Goal: Register for event/course

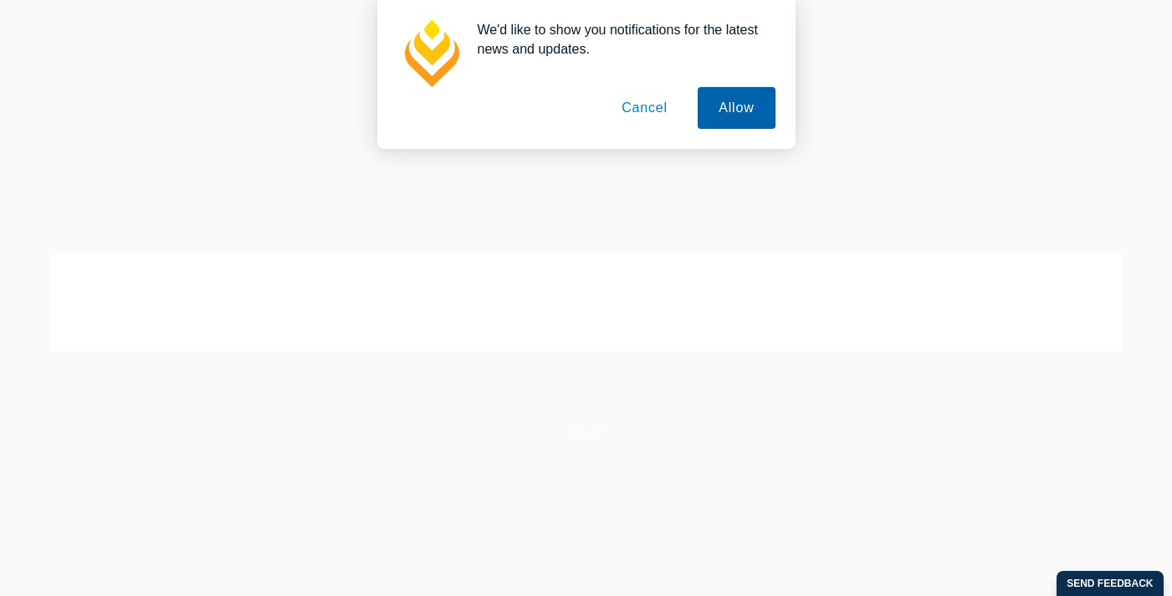
click at [715, 114] on button "Allow" at bounding box center [736, 108] width 77 height 42
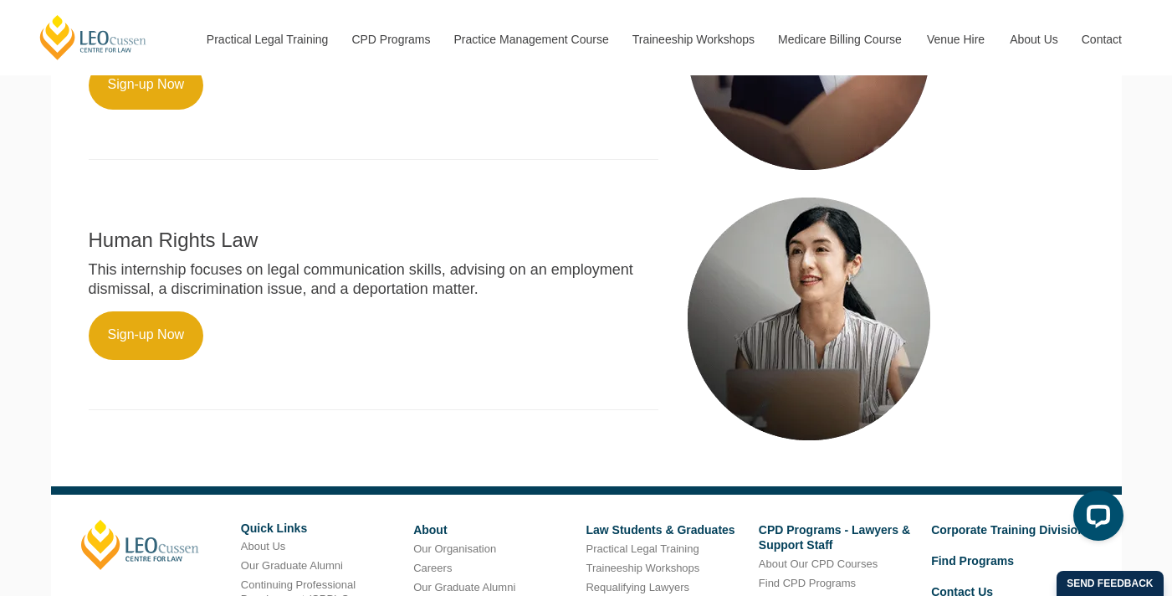
scroll to position [1061, 0]
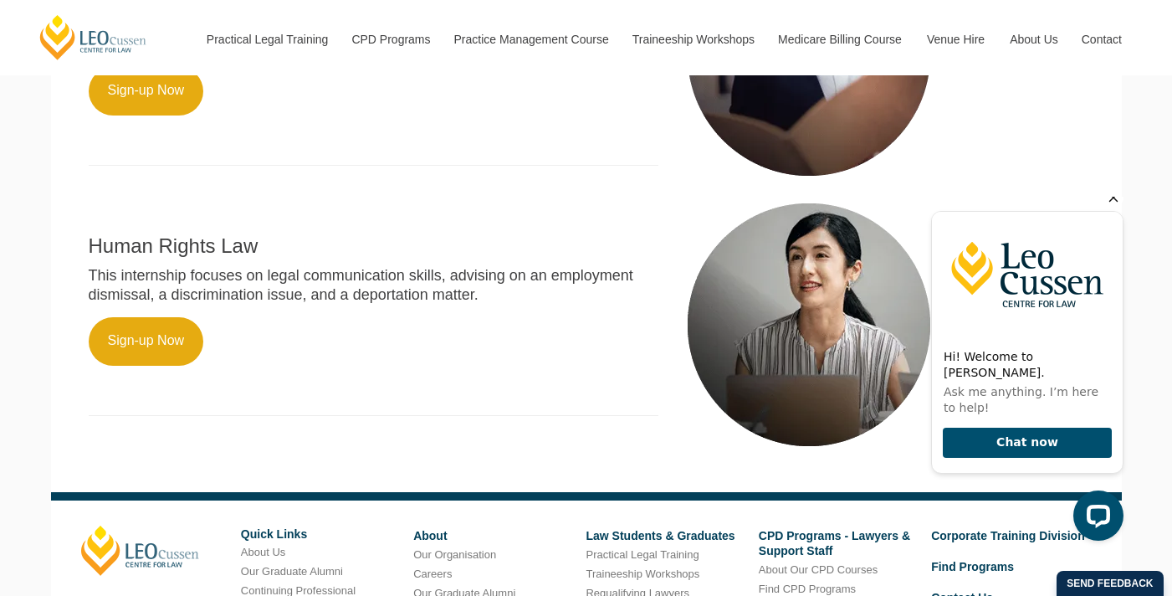
click at [1113, 207] on icon "Hide greeting" at bounding box center [1113, 197] width 20 height 20
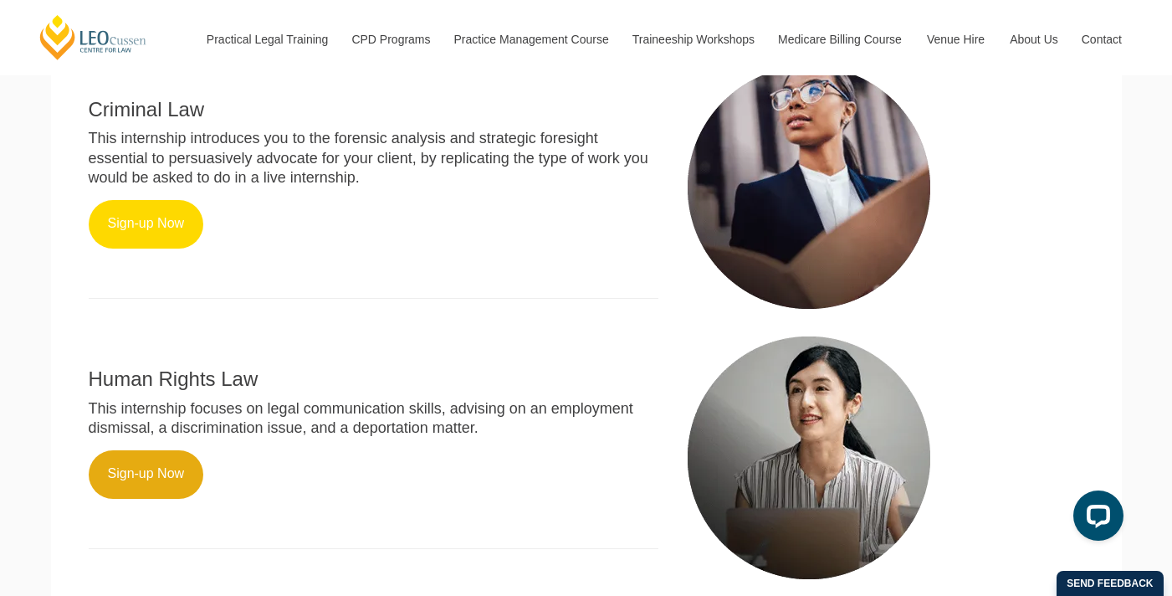
scroll to position [927, 0]
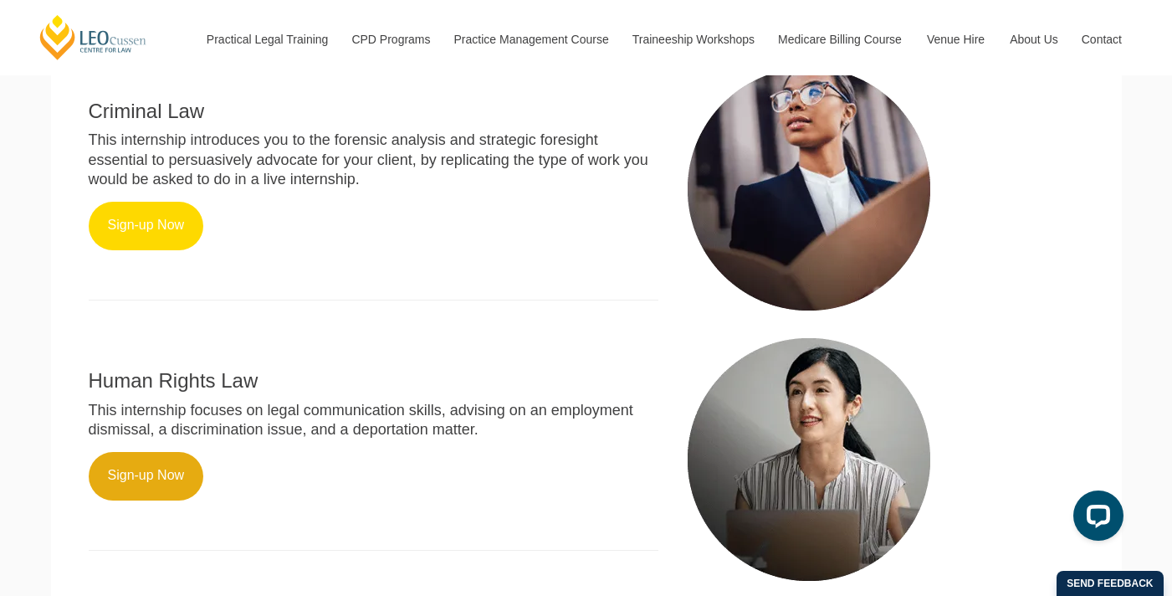
click at [157, 227] on link "Sign-up Now" at bounding box center [146, 226] width 115 height 49
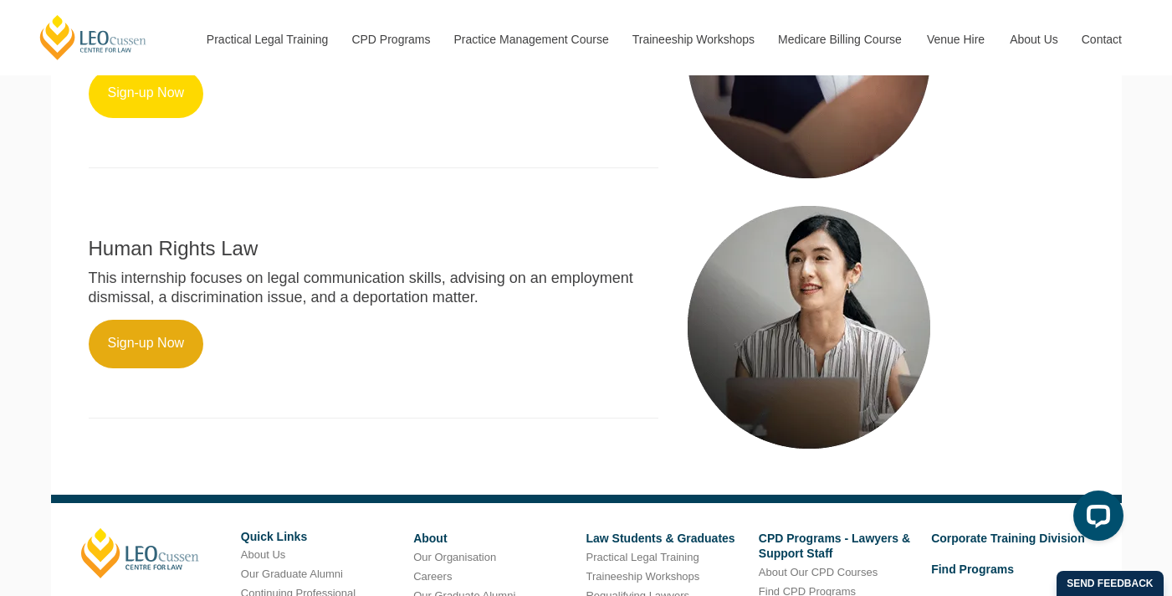
scroll to position [1258, 0]
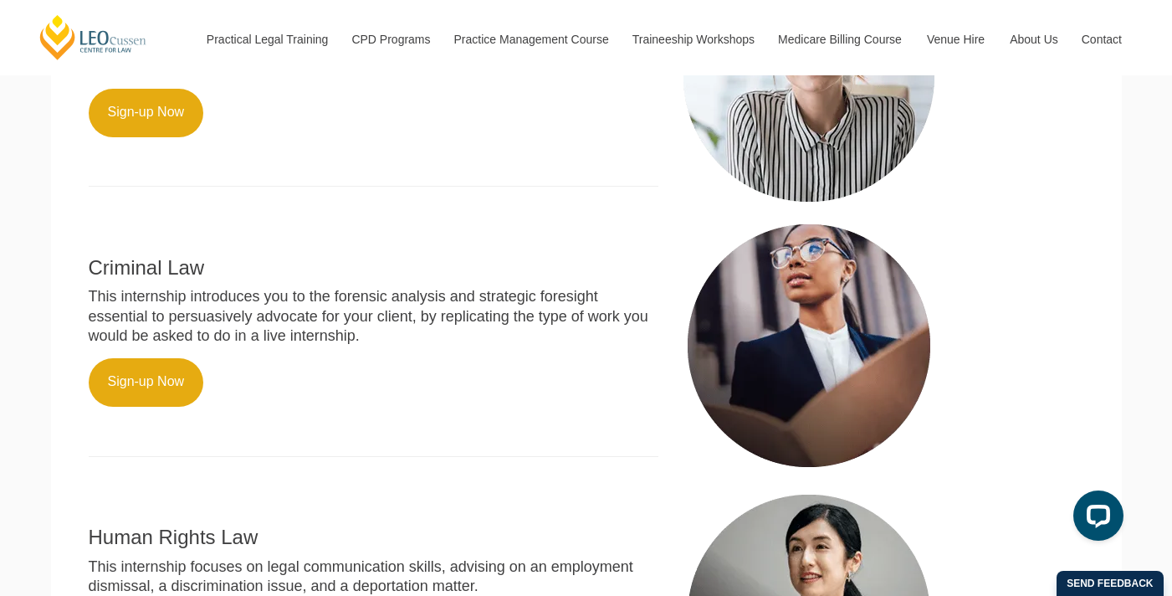
scroll to position [802, 0]
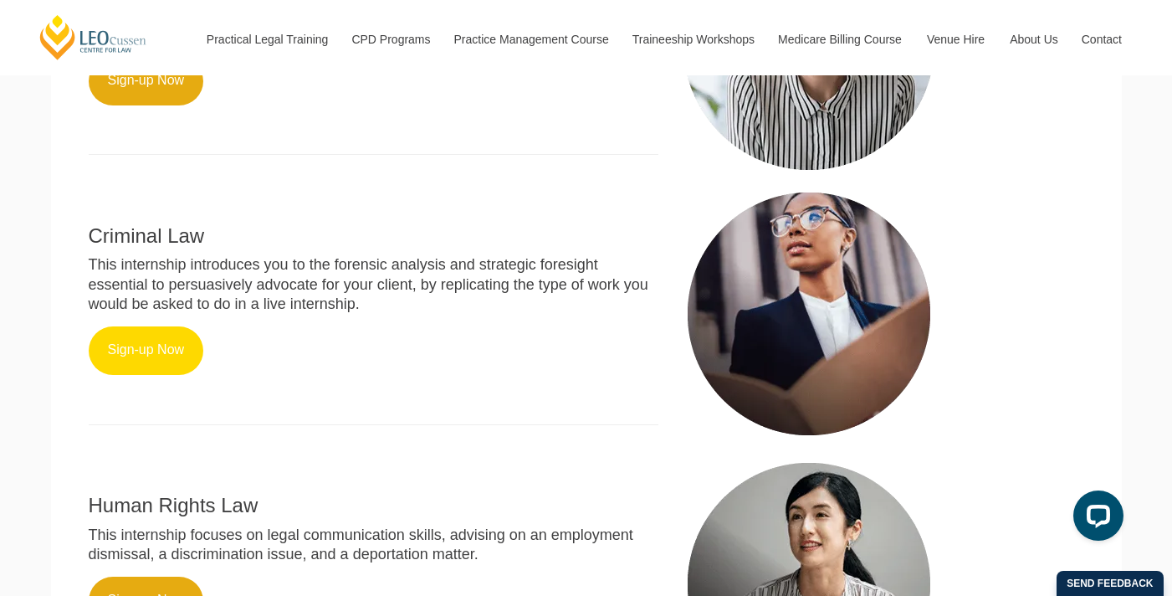
click at [111, 326] on link "Sign-up Now" at bounding box center [146, 350] width 115 height 49
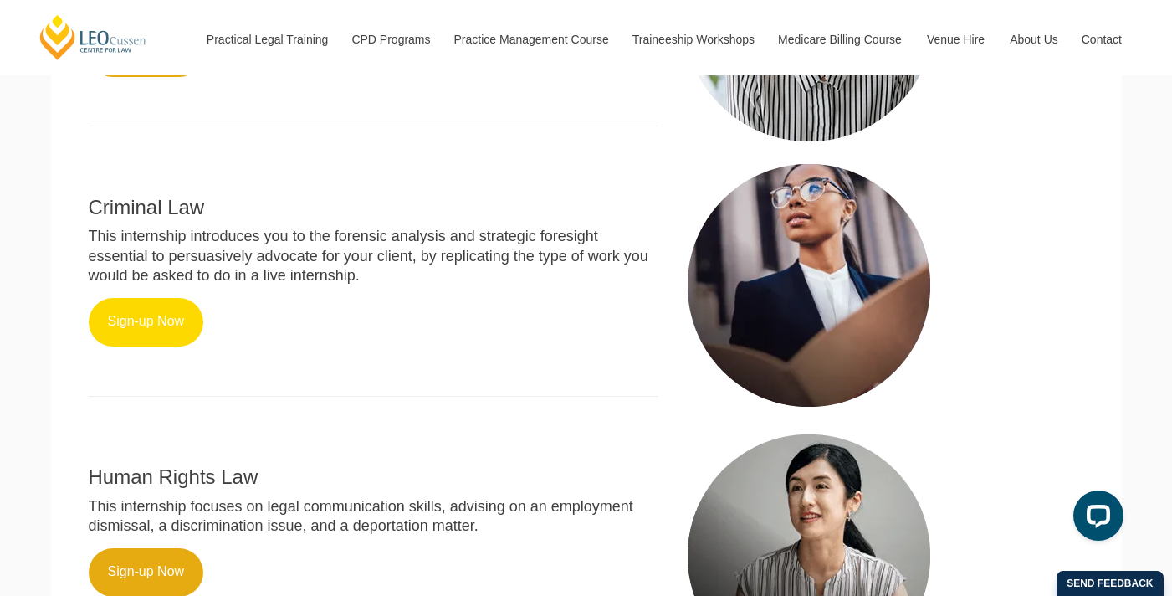
scroll to position [875, 0]
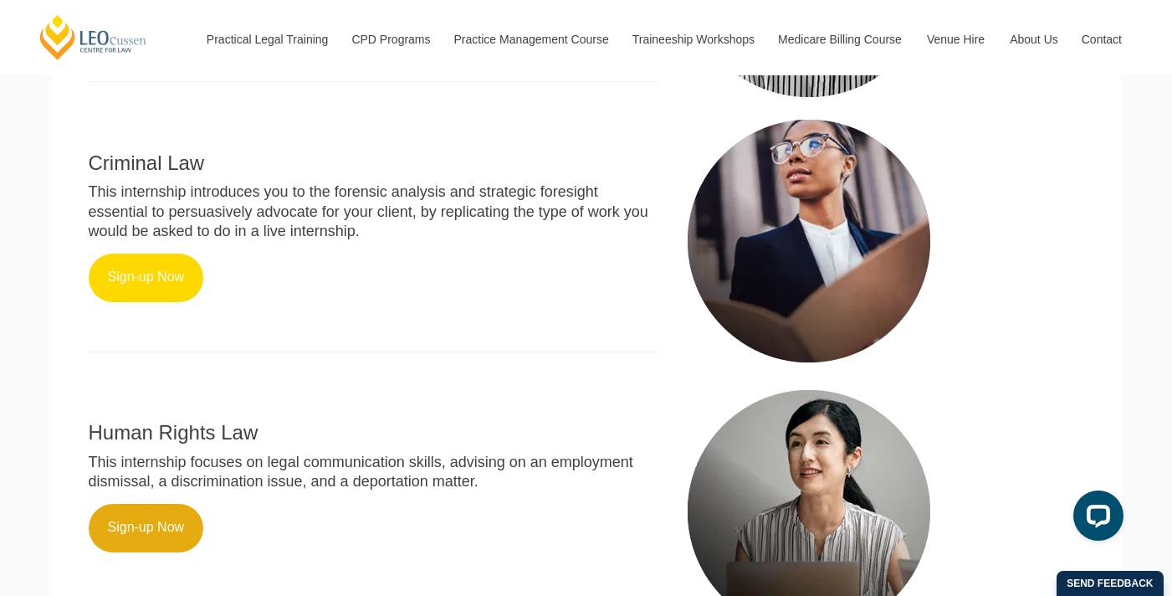
click at [134, 253] on link "Sign-up Now" at bounding box center [146, 277] width 115 height 49
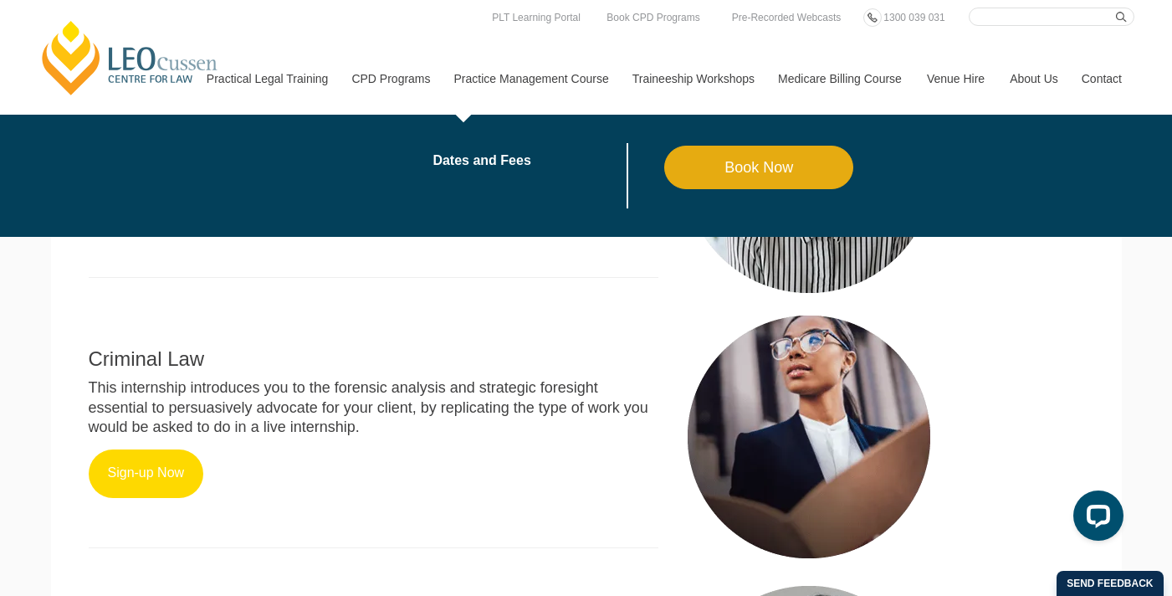
scroll to position [661, 0]
